Goal: Transaction & Acquisition: Purchase product/service

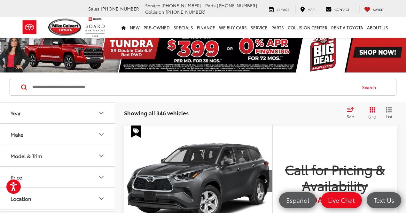
click at [37, 89] on input "Search by Make, Model, or Keyword" at bounding box center [194, 87] width 324 height 15
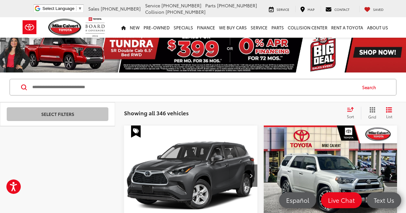
click at [55, 90] on input "Search by Make, Model, or Keyword" at bounding box center [194, 87] width 324 height 15
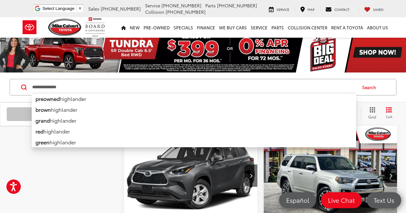
type input "**********"
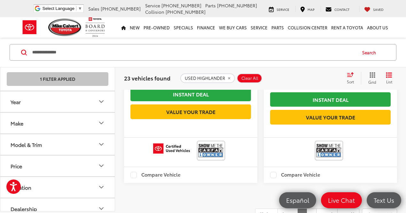
scroll to position [2002, 0]
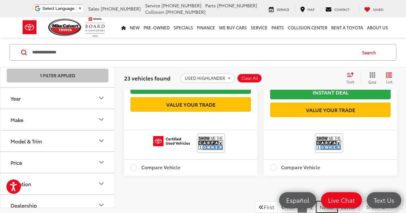
click at [208, 201] on link "Next" at bounding box center [326, 207] width 21 height 12
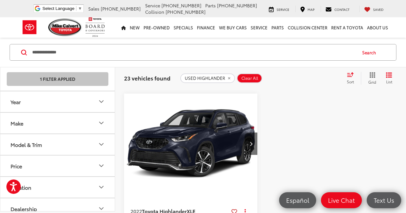
scroll to position [1696, 0]
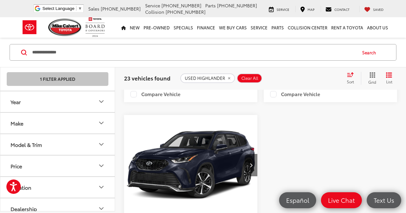
click at [208, 163] on icon "Next image" at bounding box center [251, 165] width 3 height 4
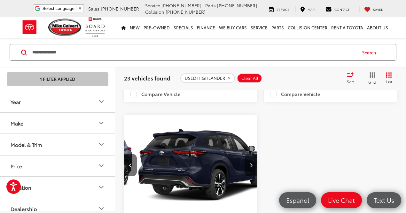
scroll to position [0, 134]
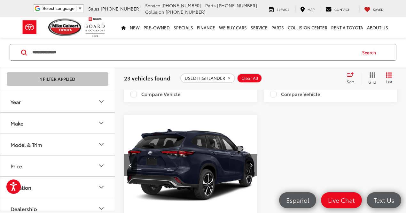
click at [208, 163] on icon "Next image" at bounding box center [251, 165] width 3 height 4
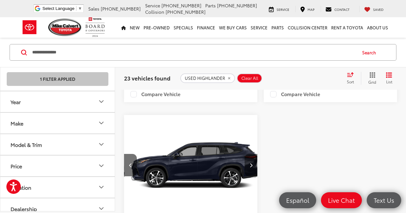
scroll to position [0, 268]
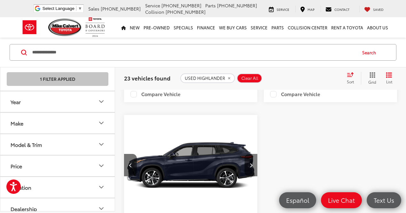
click at [208, 163] on icon "Next image" at bounding box center [251, 165] width 3 height 4
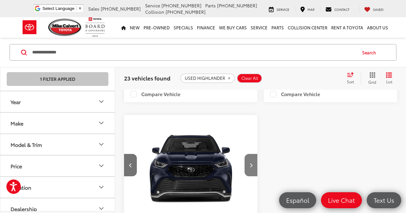
click at [208, 163] on icon "Next image" at bounding box center [251, 165] width 3 height 4
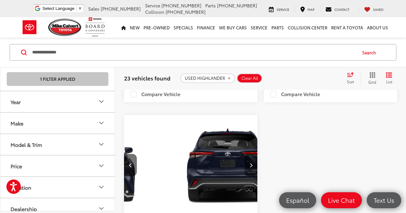
scroll to position [0, 537]
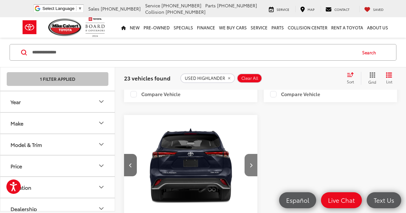
click at [208, 163] on icon "Next image" at bounding box center [251, 165] width 3 height 4
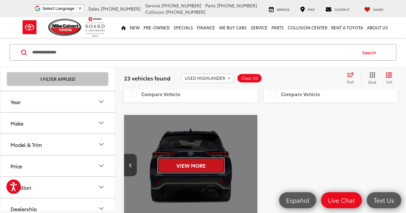
click at [208, 158] on button "View More" at bounding box center [190, 166] width 67 height 16
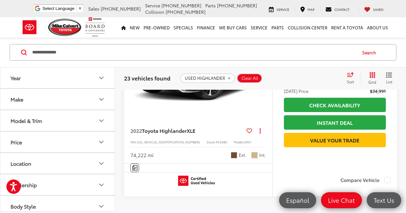
scroll to position [2109, 0]
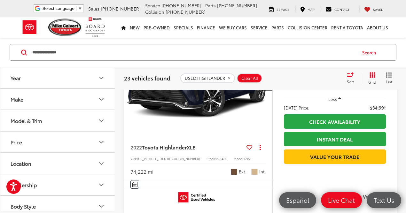
click at [214, 108] on img "2022 Toyota Highlander XLE 0" at bounding box center [198, 80] width 149 height 112
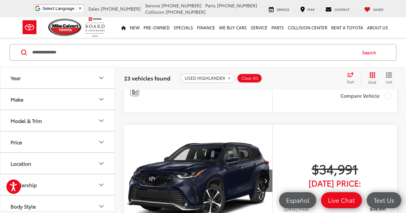
scroll to position [2016, 0]
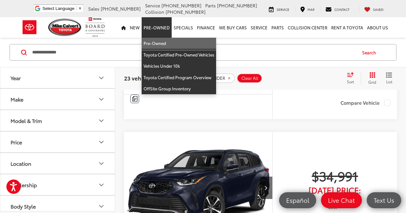
click at [155, 44] on link "Pre-Owned" at bounding box center [179, 44] width 74 height 12
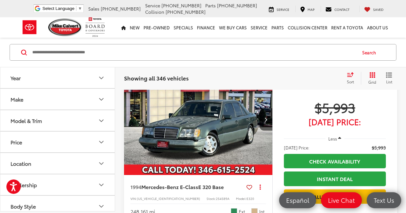
scroll to position [106, 0]
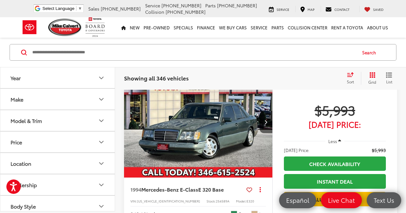
click at [41, 53] on input "Search by Make, Model, or Keyword" at bounding box center [194, 52] width 324 height 15
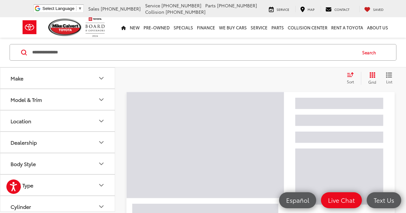
scroll to position [41, 0]
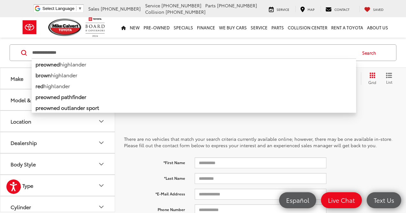
type input "**********"
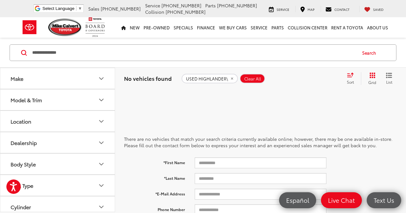
click at [367, 50] on button "Search" at bounding box center [370, 53] width 29 height 16
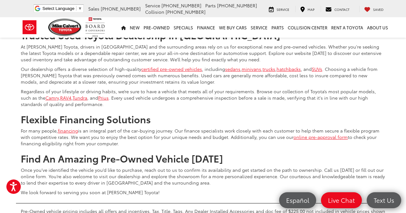
scroll to position [2680, 0]
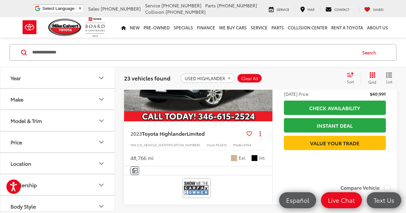
scroll to position [1402, 0]
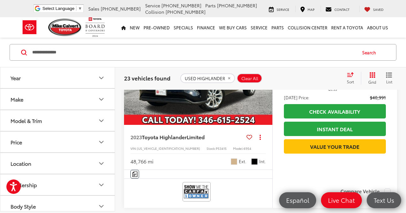
click at [197, 126] on img "2023 Toyota Highlander Limited 0" at bounding box center [198, 70] width 149 height 112
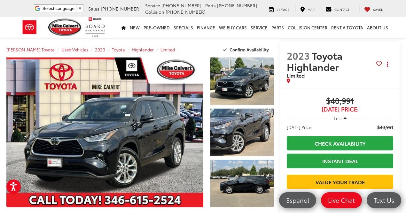
scroll to position [21, 0]
